Goal: Find specific page/section: Find specific page/section

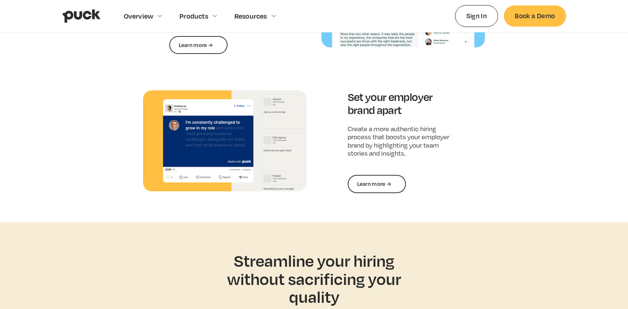
scroll to position [1906, 0]
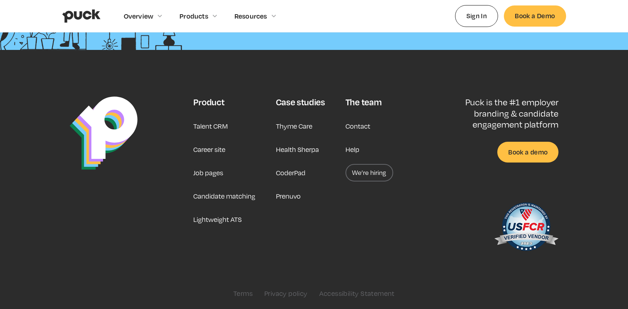
click at [210, 153] on link "Career site" at bounding box center [209, 149] width 32 height 17
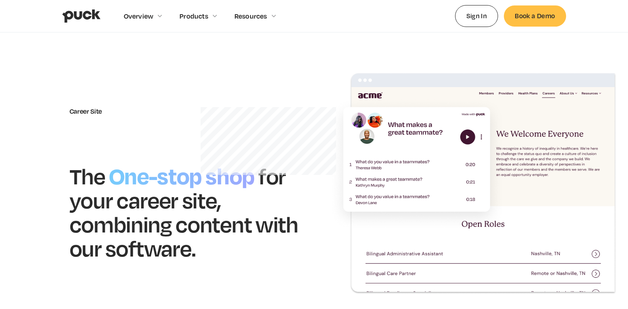
click at [85, 25] on link "home" at bounding box center [81, 16] width 38 height 32
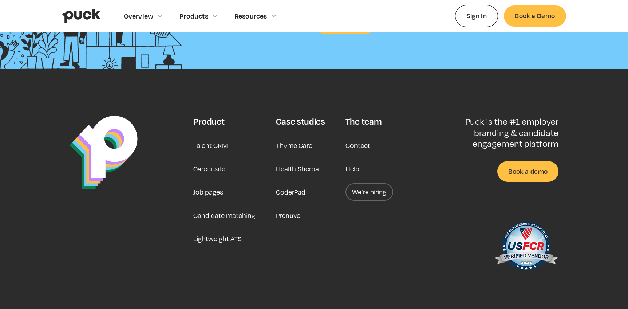
scroll to position [1906, 0]
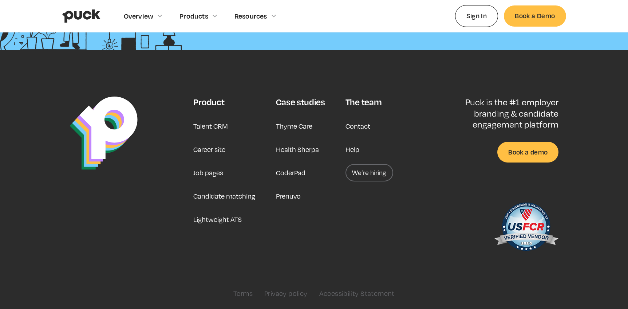
click at [366, 98] on div "The team" at bounding box center [364, 102] width 36 height 11
click at [366, 125] on link "Contact" at bounding box center [358, 125] width 25 height 17
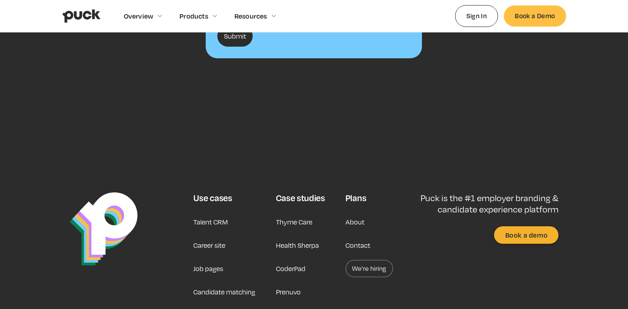
scroll to position [307, 0]
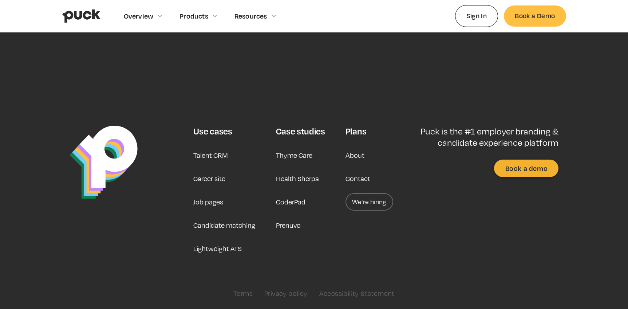
click at [362, 207] on link "We’re hiring" at bounding box center [370, 201] width 48 height 17
click at [370, 200] on link "We’re hiring" at bounding box center [370, 201] width 48 height 17
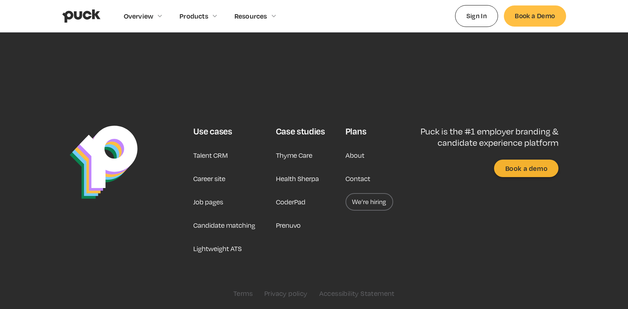
click at [367, 234] on div "Plans About Contact We’re hiring" at bounding box center [370, 191] width 48 height 131
click at [368, 207] on link "We’re hiring" at bounding box center [370, 201] width 48 height 17
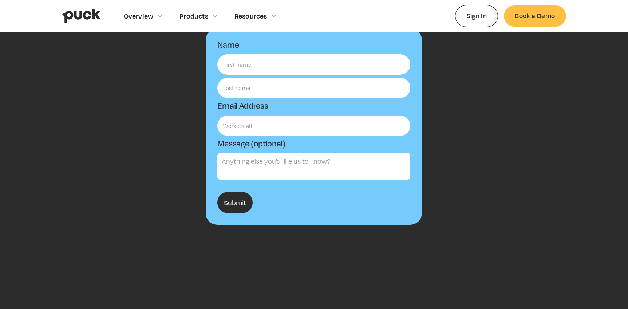
scroll to position [0, 0]
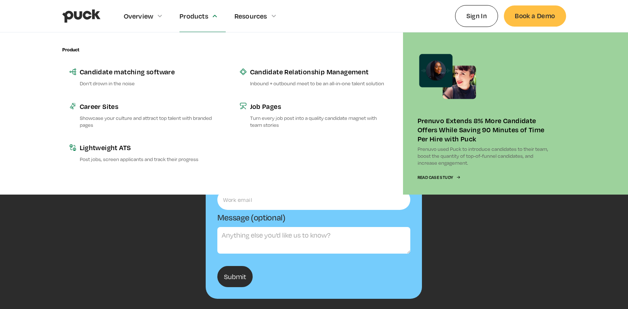
click at [86, 28] on link "home" at bounding box center [81, 16] width 38 height 32
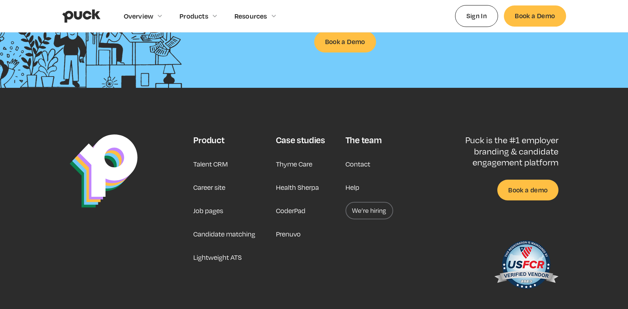
scroll to position [1906, 0]
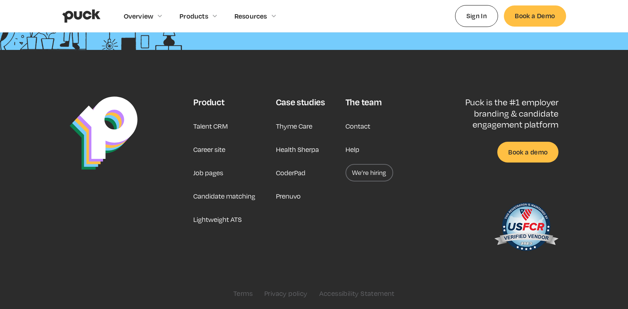
click at [360, 177] on link "We’re hiring" at bounding box center [370, 172] width 48 height 17
